Goal: Transaction & Acquisition: Obtain resource

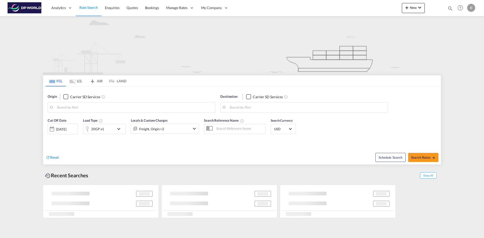
type input "Shenzhen Pt, CNSZP"
type input "[GEOGRAPHIC_DATA], MD, USBAL"
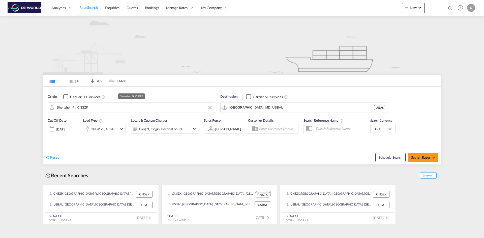
click at [68, 108] on input "Shenzhen Pt, CNSZP" at bounding box center [135, 108] width 156 height 8
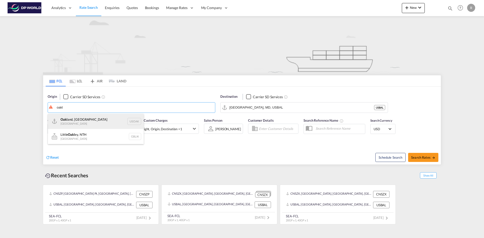
click at [93, 119] on div "Oakl and, [GEOGRAPHIC_DATA] [GEOGRAPHIC_DATA] USOAK" at bounding box center [96, 121] width 96 height 15
type input "[GEOGRAPHIC_DATA], [GEOGRAPHIC_DATA], USOAK"
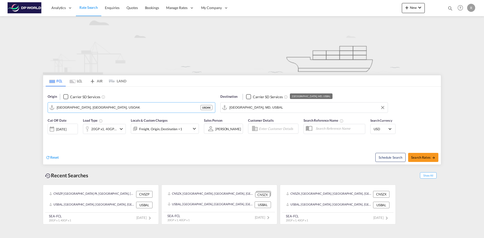
click at [270, 106] on input "[GEOGRAPHIC_DATA], MD, USBAL" at bounding box center [307, 108] width 156 height 8
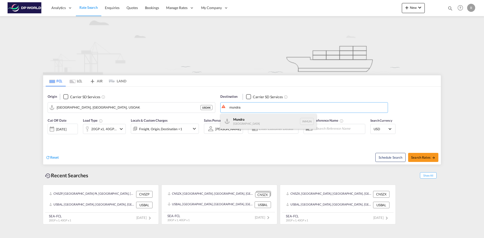
click at [243, 119] on div "Mundra [GEOGRAPHIC_DATA] INMUN" at bounding box center [268, 121] width 96 height 15
type input "Mundra, INMUN"
click at [66, 129] on div "[DATE]" at bounding box center [61, 129] width 10 height 5
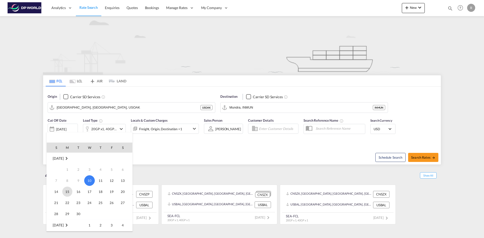
click at [67, 190] on span "15" at bounding box center [67, 192] width 10 height 10
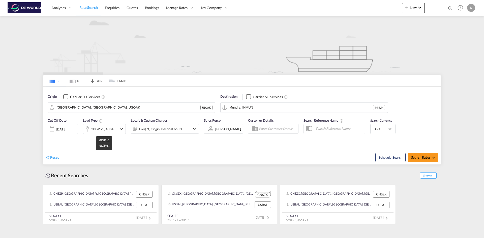
click at [111, 128] on div "20GP x1, 40GP x1" at bounding box center [104, 128] width 26 height 7
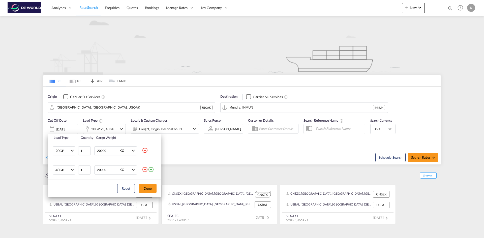
click at [145, 150] on md-icon "icon-minus-circle-outline" at bounding box center [145, 150] width 6 height 6
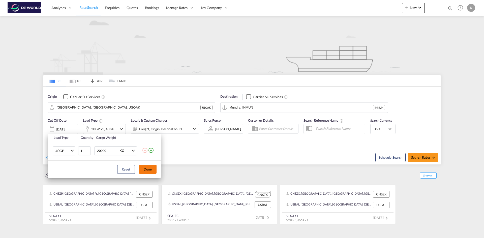
click at [148, 170] on button "Done" at bounding box center [148, 169] width 18 height 9
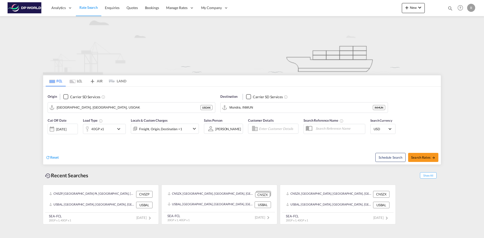
click at [429, 152] on div "Schedule Search Search Rates" at bounding box center [342, 154] width 198 height 19
click at [427, 157] on span "Search Rates" at bounding box center [423, 157] width 24 height 4
type input "USOAK to INMUN / [DATE]"
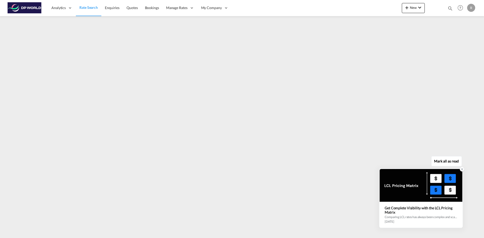
click at [461, 169] on icon at bounding box center [462, 170] width 4 height 4
